Goal: Task Accomplishment & Management: Complete application form

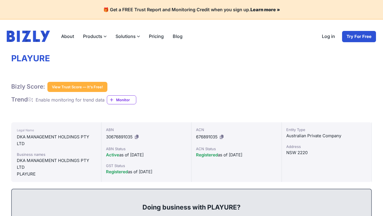
click at [353, 39] on link "Try For Free" at bounding box center [359, 37] width 35 height 12
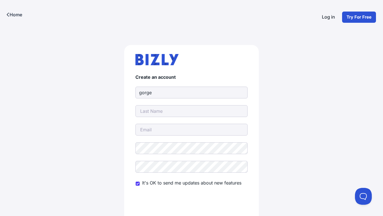
type input "gorge"
click at [163, 113] on input "text" at bounding box center [192, 111] width 112 height 12
click at [143, 111] on input "wingman" at bounding box center [192, 111] width 112 height 12
click at [164, 114] on input "Wingman" at bounding box center [192, 111] width 112 height 12
type input "Winger"
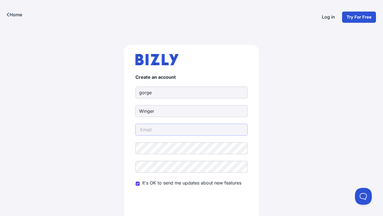
click at [163, 131] on input "email" at bounding box center [192, 129] width 112 height 12
type input "[EMAIL_ADDRESS][DOMAIN_NAME]"
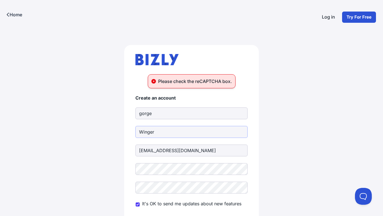
click at [195, 136] on input "Winger" at bounding box center [192, 132] width 112 height 12
type input "W"
type input "dove"
click at [153, 115] on input "gorge" at bounding box center [192, 113] width 112 height 12
type input "g"
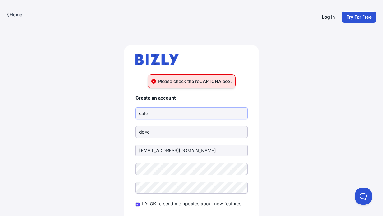
type input "caleb"
click at [143, 112] on input "Caleb" at bounding box center [192, 113] width 112 height 12
click at [141, 113] on input "caleb" at bounding box center [192, 113] width 112 height 12
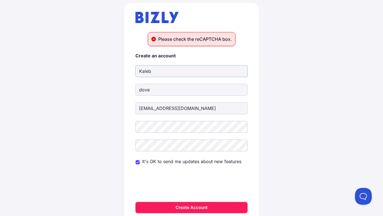
scroll to position [42, 0]
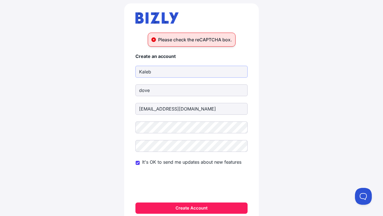
type input "Kaleb"
click at [136, 202] on button "Create Account" at bounding box center [192, 207] width 112 height 11
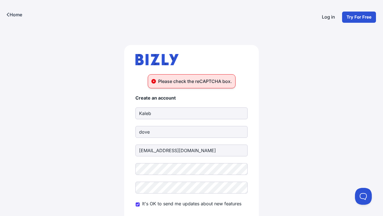
click at [207, 84] on div "Please check the reCAPTCHA box." at bounding box center [192, 81] width 88 height 14
click at [191, 82] on div "Please check the reCAPTCHA box." at bounding box center [192, 81] width 88 height 14
click at [355, 40] on div "Please check the reCAPTCHA box. Create an account Kaleb dove 7329966924@csusaNC…" at bounding box center [191, 157] width 383 height 257
click at [351, 21] on link "Try For Free" at bounding box center [359, 17] width 35 height 12
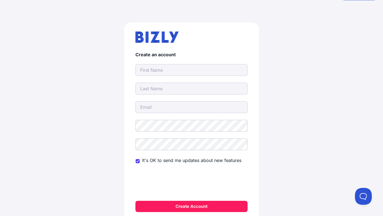
scroll to position [26, 0]
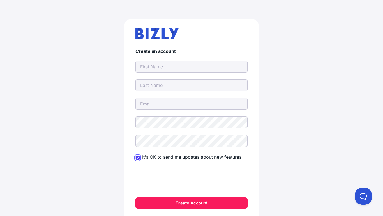
click at [139, 158] on input "It's OK to send me updates about new features" at bounding box center [138, 157] width 4 height 4
click at [138, 157] on input "It's OK to send me updates about new features" at bounding box center [138, 157] width 4 height 4
checkbox input "true"
click at [158, 65] on input "text" at bounding box center [192, 67] width 112 height 12
type input "Kaleb"
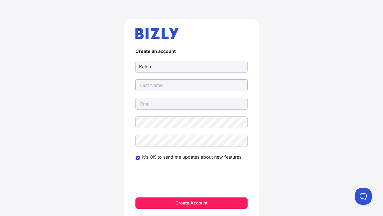
click at [170, 84] on input "text" at bounding box center [192, 85] width 112 height 12
type input "dove"
click at [168, 105] on input "email" at bounding box center [192, 104] width 112 height 12
type input "[EMAIL_ADDRESS][DOMAIN_NAME]"
click at [136, 197] on button "Create Account" at bounding box center [192, 202] width 112 height 11
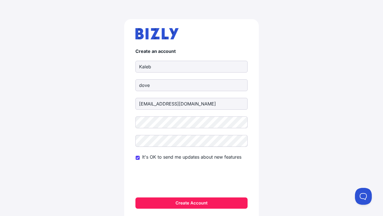
click at [274, 143] on div "Create an account Kaleb dove 7329966924@csusancstudent.org It's OK to send me u…" at bounding box center [191, 121] width 383 height 236
click at [191, 204] on button "Create Account" at bounding box center [192, 202] width 112 height 11
click at [196, 204] on button "Create Account" at bounding box center [192, 202] width 112 height 11
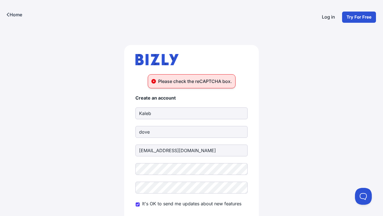
click at [152, 114] on input "Kaleb" at bounding box center [192, 113] width 112 height 12
type input "K"
type input "caleb"
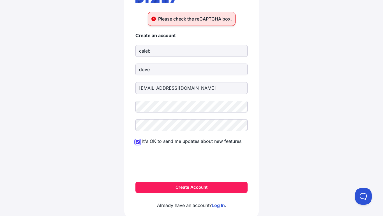
scroll to position [71, 0]
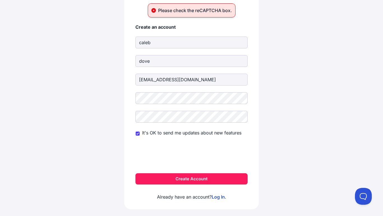
click at [173, 178] on button "Create Account" at bounding box center [192, 178] width 112 height 11
click at [174, 180] on button "Create Account" at bounding box center [192, 178] width 112 height 11
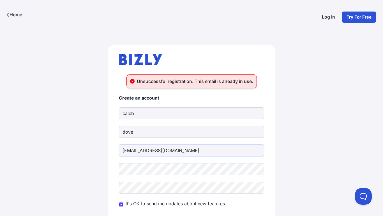
click at [207, 148] on input "[EMAIL_ADDRESS][DOMAIN_NAME]" at bounding box center [191, 150] width 145 height 12
click at [191, 152] on input "7329966924@csusancstudent..org" at bounding box center [191, 150] width 145 height 12
type input "7329966924@csusancstudentorg"
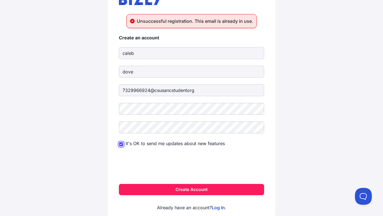
scroll to position [71, 0]
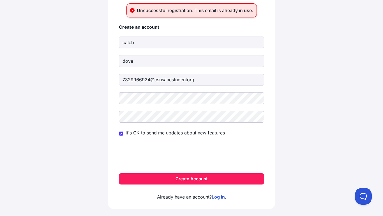
click at [231, 181] on button "Create Account" at bounding box center [191, 178] width 145 height 11
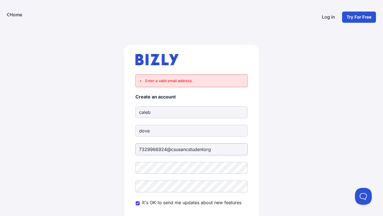
click at [222, 149] on input "7329966924@csusancstudentorg" at bounding box center [192, 149] width 112 height 12
type input "[EMAIL_ADDRESS][DOMAIN_NAME]"
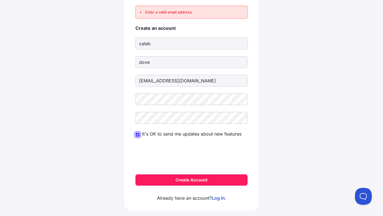
scroll to position [70, 0]
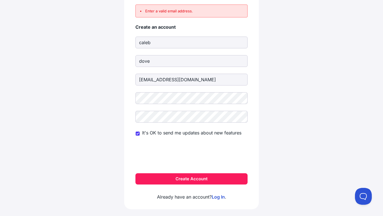
click at [194, 179] on button "Create Account" at bounding box center [192, 178] width 112 height 11
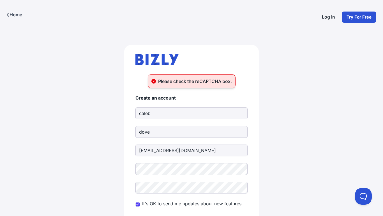
click at [14, 13] on link "Home" at bounding box center [14, 14] width 29 height 29
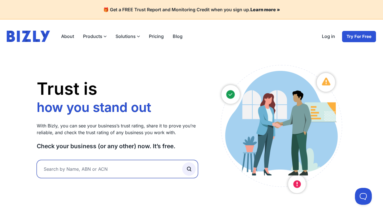
click at [138, 166] on input "text" at bounding box center [117, 169] width 161 height 18
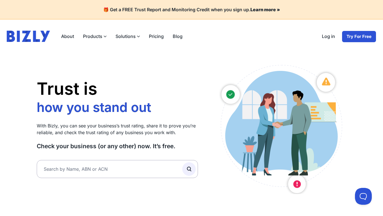
click at [173, 134] on p "With Bizly, you can see your business’s trust rating, share it to prove you’re …" at bounding box center [117, 128] width 161 height 13
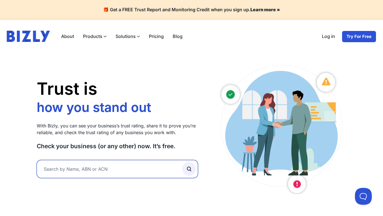
click at [157, 167] on input "text" at bounding box center [117, 169] width 161 height 18
type input "youtube"
click at [182, 162] on button "submit" at bounding box center [188, 168] width 13 height 13
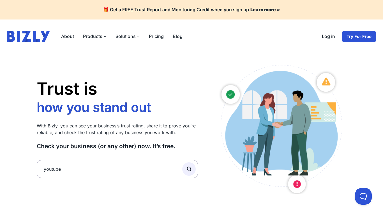
click at [188, 166] on icon "submit" at bounding box center [189, 169] width 6 height 6
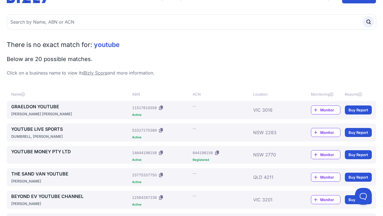
scroll to position [57, 0]
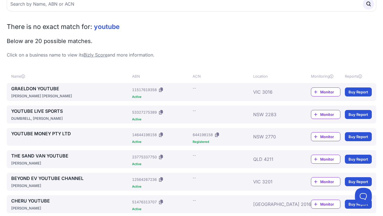
click at [331, 91] on span "Monitor" at bounding box center [330, 92] width 20 height 6
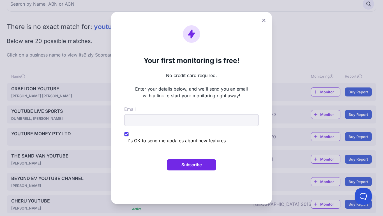
click at [262, 19] on icon at bounding box center [263, 21] width 3 height 4
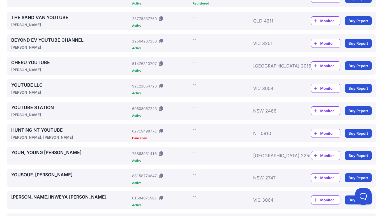
scroll to position [0, 0]
